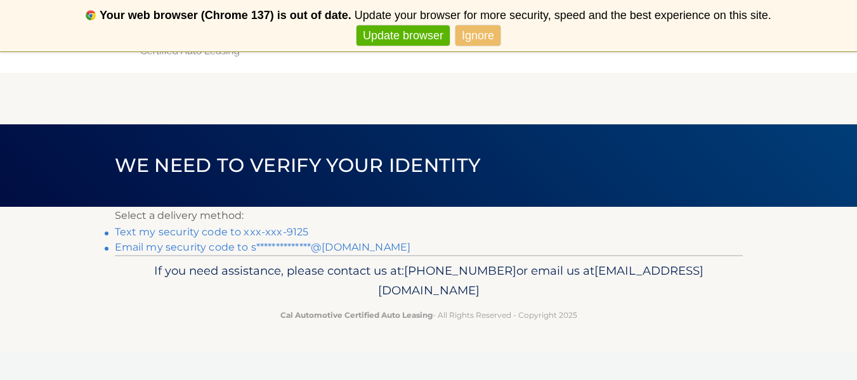
drag, startPoint x: 0, startPoint y: 0, endPoint x: 202, endPoint y: 235, distance: 309.8
click at [202, 235] on link "Text my security code to xxx-xxx-9125" at bounding box center [212, 232] width 194 height 12
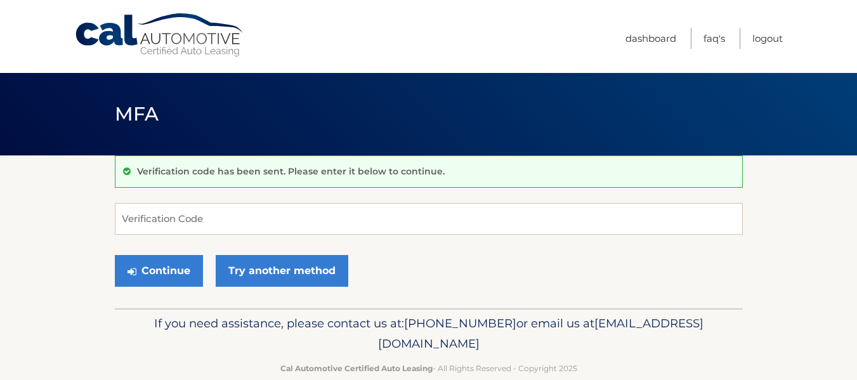
click at [578, 200] on div "Verification code has been sent. Please enter it below to continue. Verificatio…" at bounding box center [429, 231] width 628 height 153
click at [571, 221] on input "Verification Code" at bounding box center [429, 219] width 628 height 32
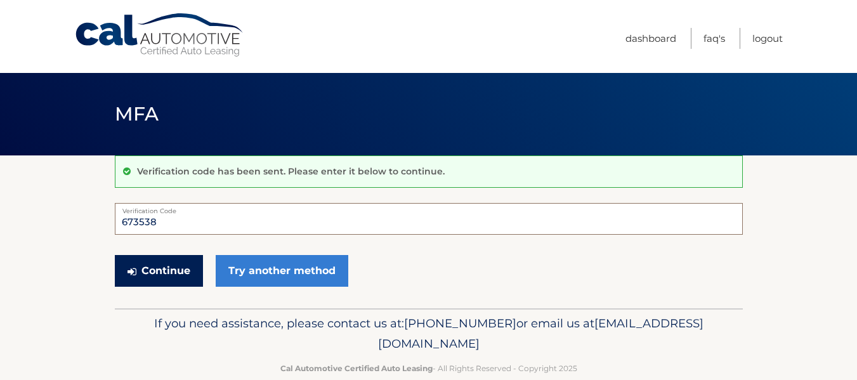
type input "673538"
click at [142, 271] on button "Continue" at bounding box center [159, 271] width 88 height 32
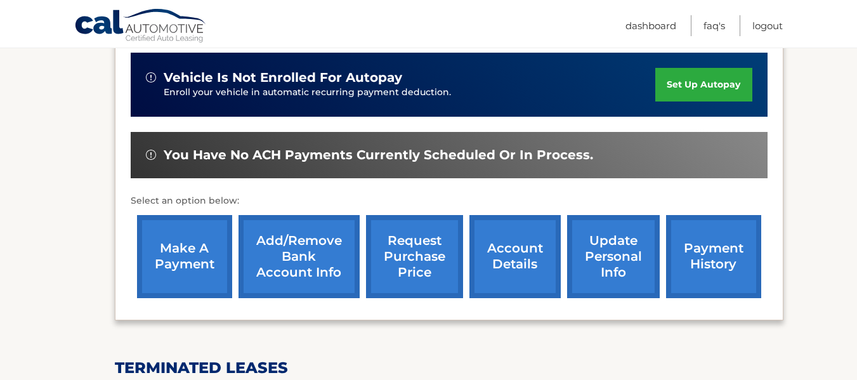
scroll to position [380, 0]
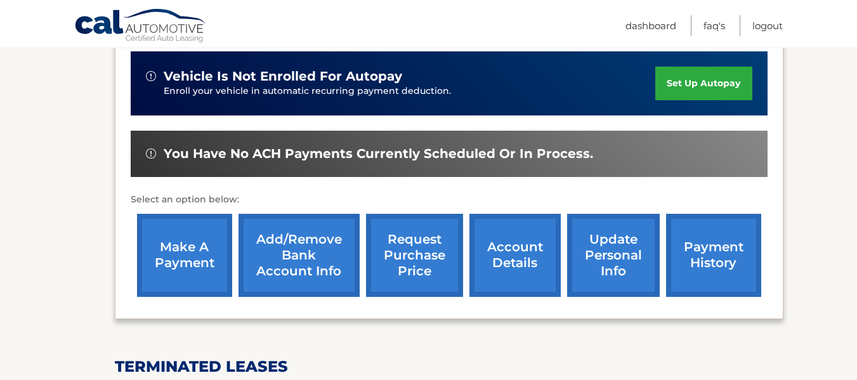
click at [169, 224] on link "make a payment" at bounding box center [184, 255] width 95 height 83
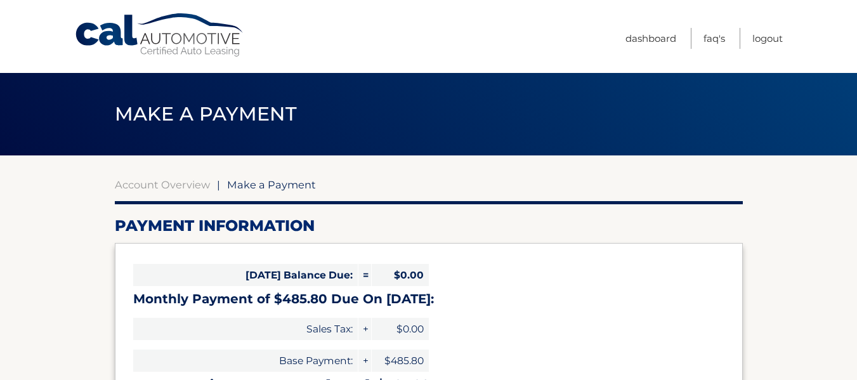
select select "MTg3YzY0YmItNTM0ZS00YTY3LTkwNWEtYzI3MzM2MGQ2NDZm"
click at [766, 36] on link "Logout" at bounding box center [767, 38] width 30 height 21
